Goal: Task Accomplishment & Management: Manage account settings

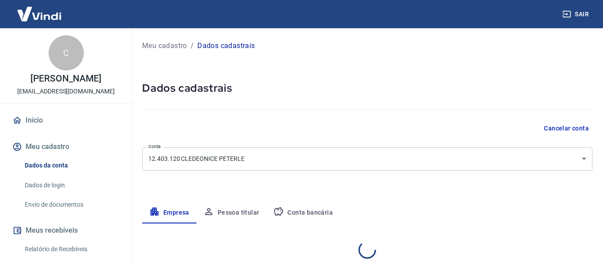
select select "SC"
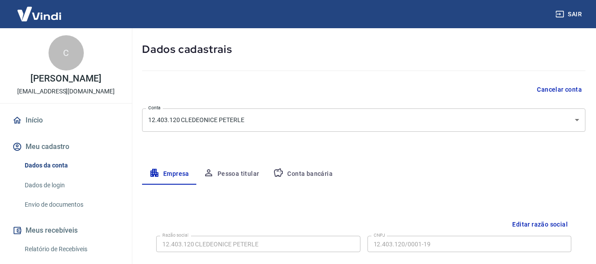
scroll to position [59, 0]
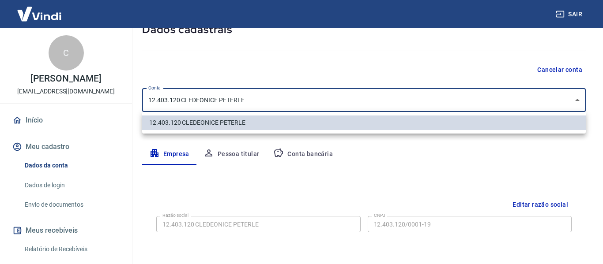
click at [361, 104] on body "Sair C [PERSON_NAME] [EMAIL_ADDRESS][DOMAIN_NAME] Início Meu cadastro Dados da …" at bounding box center [301, 73] width 603 height 264
click at [361, 103] on div at bounding box center [301, 132] width 603 height 264
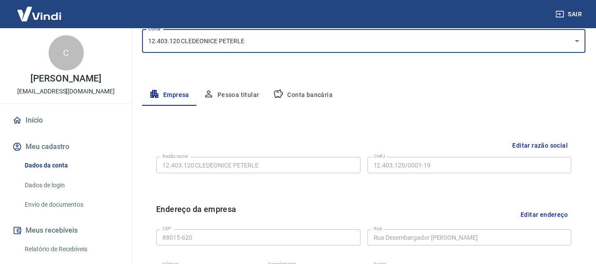
click at [293, 94] on button "Conta bancária" at bounding box center [303, 95] width 74 height 21
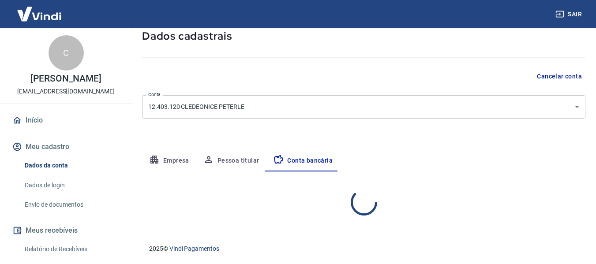
select select "1"
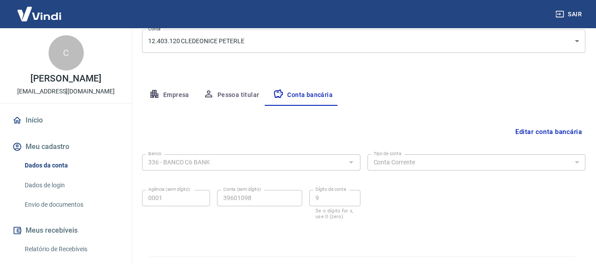
scroll to position [138, 0]
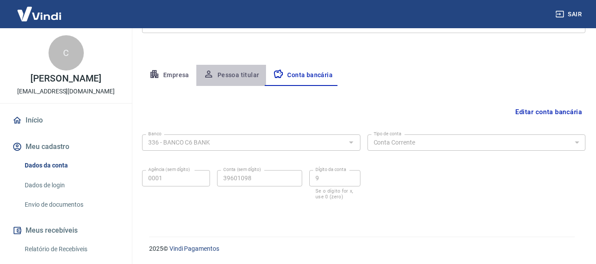
click at [251, 79] on button "Pessoa titular" at bounding box center [231, 75] width 70 height 21
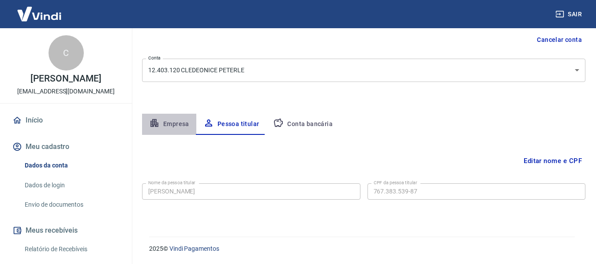
click at [163, 127] on button "Empresa" at bounding box center [169, 124] width 54 height 21
select select "SC"
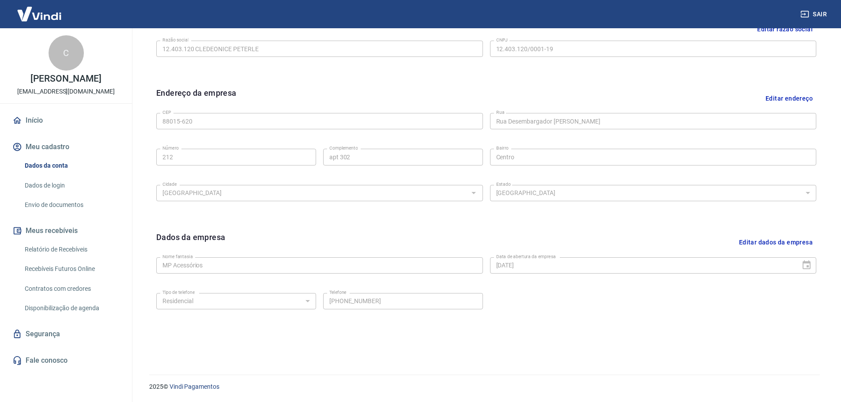
scroll to position [0, 0]
